Goal: Navigation & Orientation: Find specific page/section

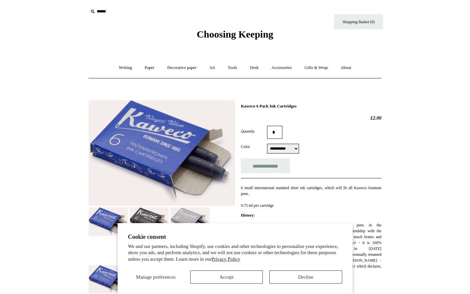
select select "**********"
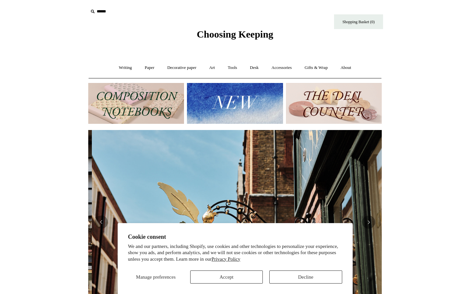
scroll to position [0, 294]
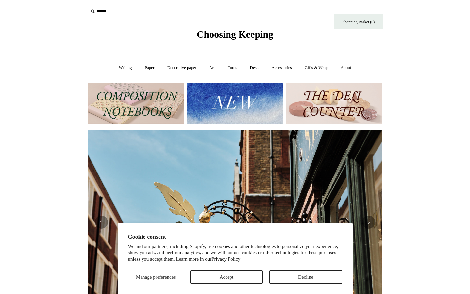
click at [54, 164] on html "Cookie consent We and our partners, including Shopify, use cookies and other te…" at bounding box center [235, 275] width 470 height 550
click at [287, 280] on button "Decline" at bounding box center [305, 277] width 73 height 13
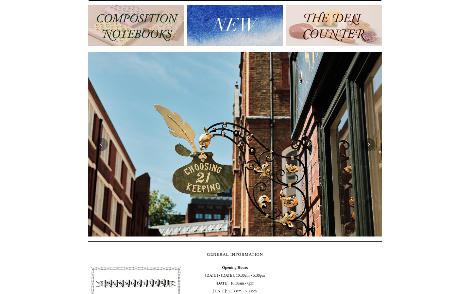
scroll to position [98, 0]
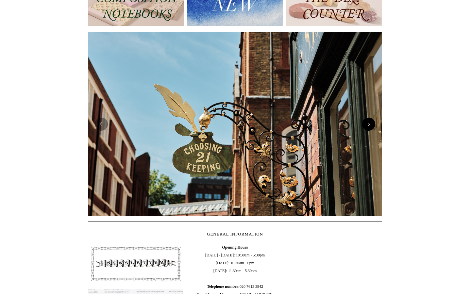
click at [363, 126] on button "Next" at bounding box center [368, 124] width 13 height 13
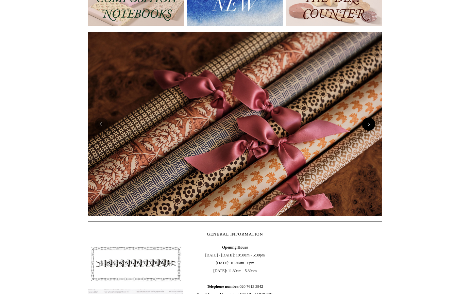
click at [363, 126] on button "Next" at bounding box center [368, 124] width 13 height 13
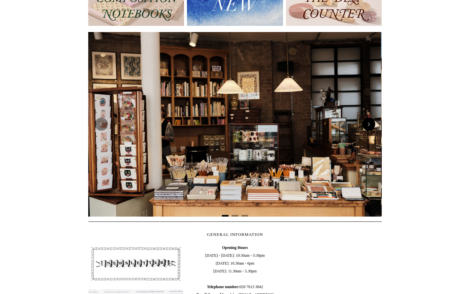
scroll to position [0, 0]
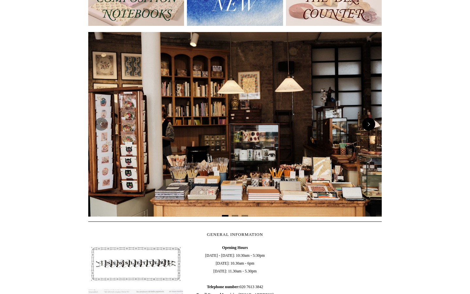
click at [367, 127] on button "Next" at bounding box center [368, 124] width 13 height 13
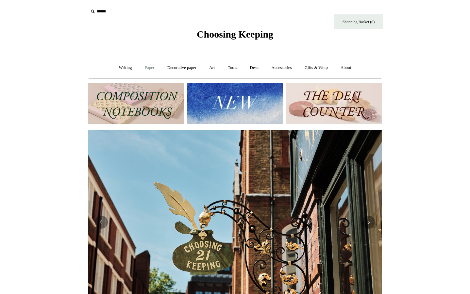
click at [143, 68] on link "Paper +" at bounding box center [150, 67] width 22 height 17
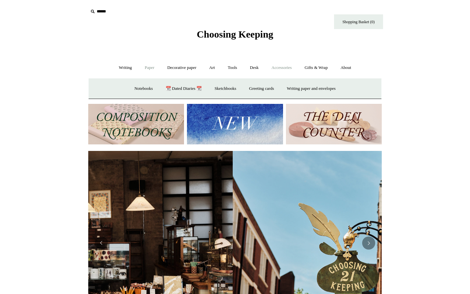
scroll to position [0, 2]
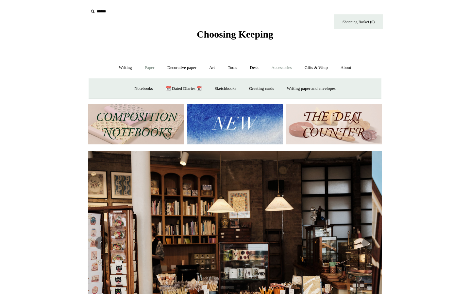
click at [283, 64] on link "Accessories +" at bounding box center [282, 67] width 32 height 17
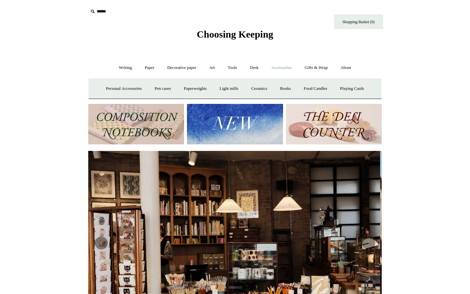
scroll to position [0, 0]
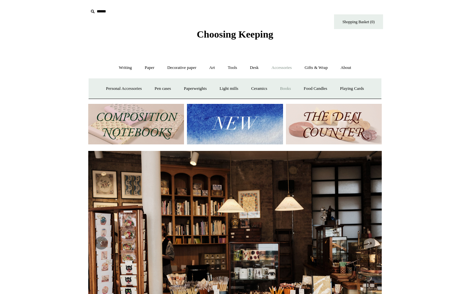
click at [287, 85] on link "Books" at bounding box center [285, 88] width 23 height 17
